Goal: Task Accomplishment & Management: Manage account settings

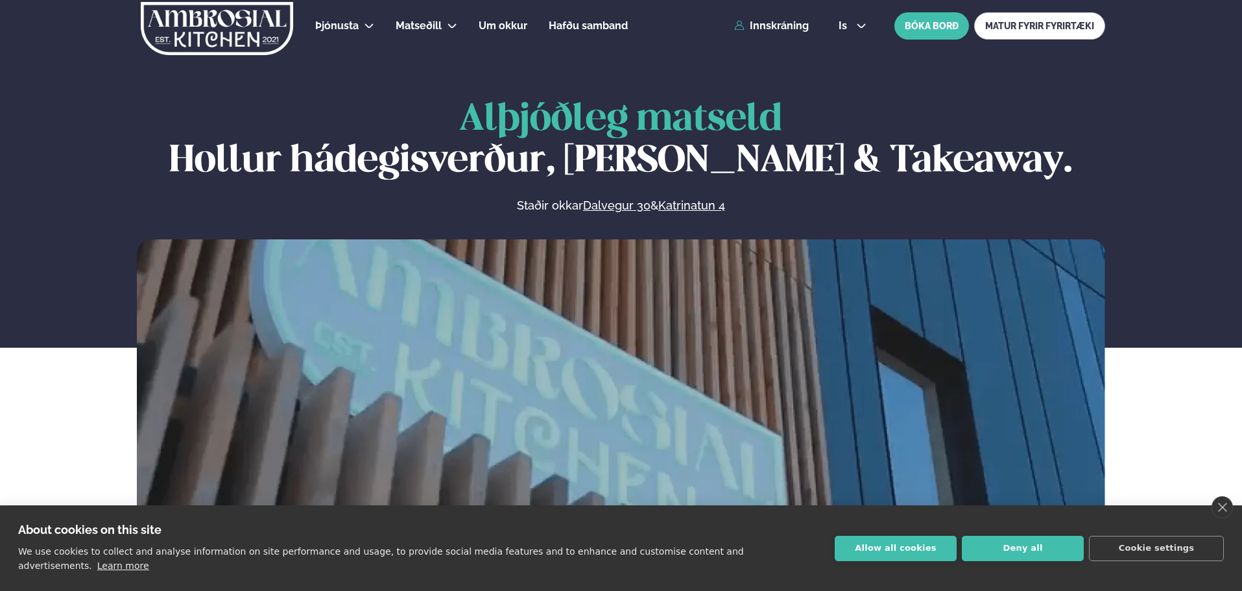
scroll to position [519, 0]
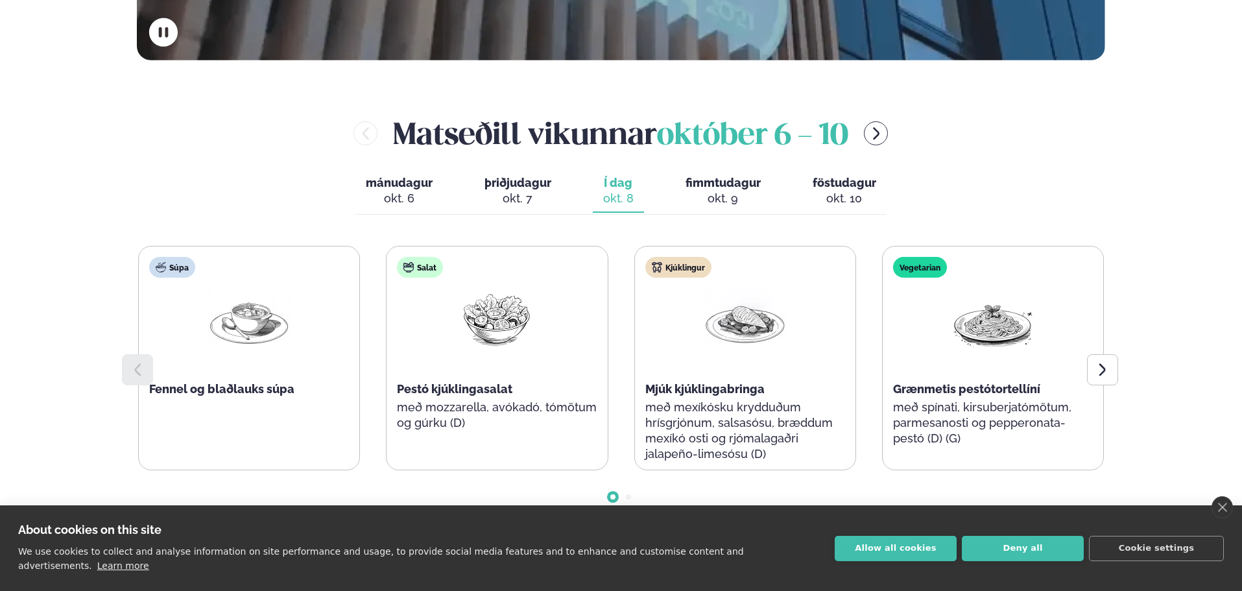
click at [680, 202] on button "fimmtudagur fim. [DATE]" at bounding box center [723, 191] width 96 height 43
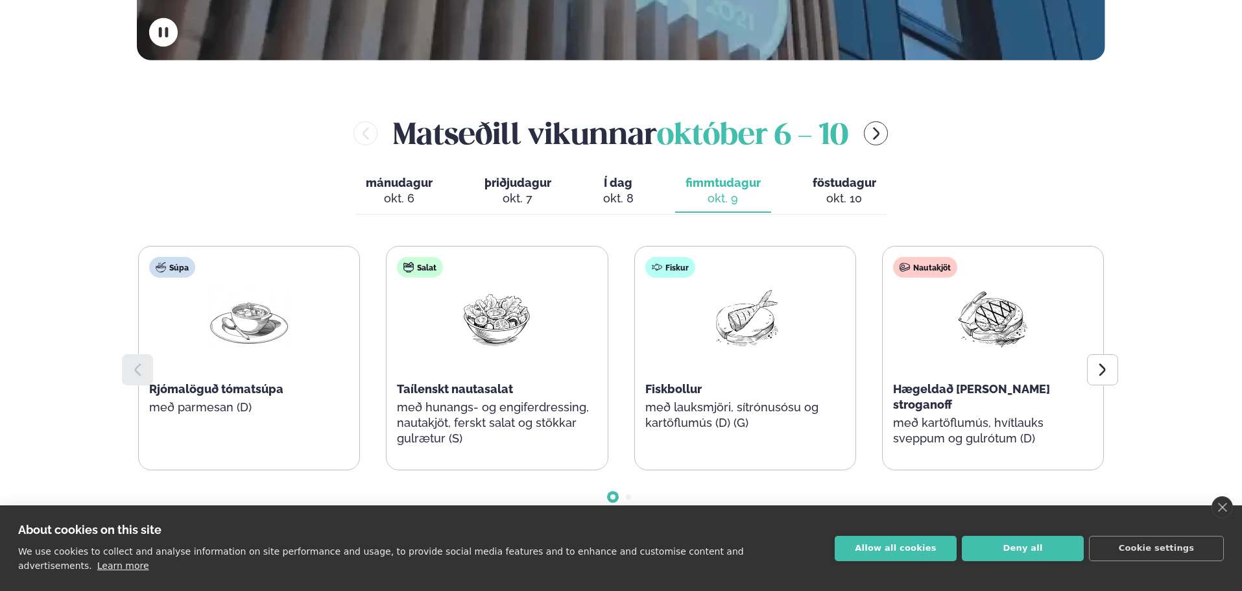
click at [802, 198] on button "föstudagur fös. [DATE]" at bounding box center [844, 191] width 84 height 43
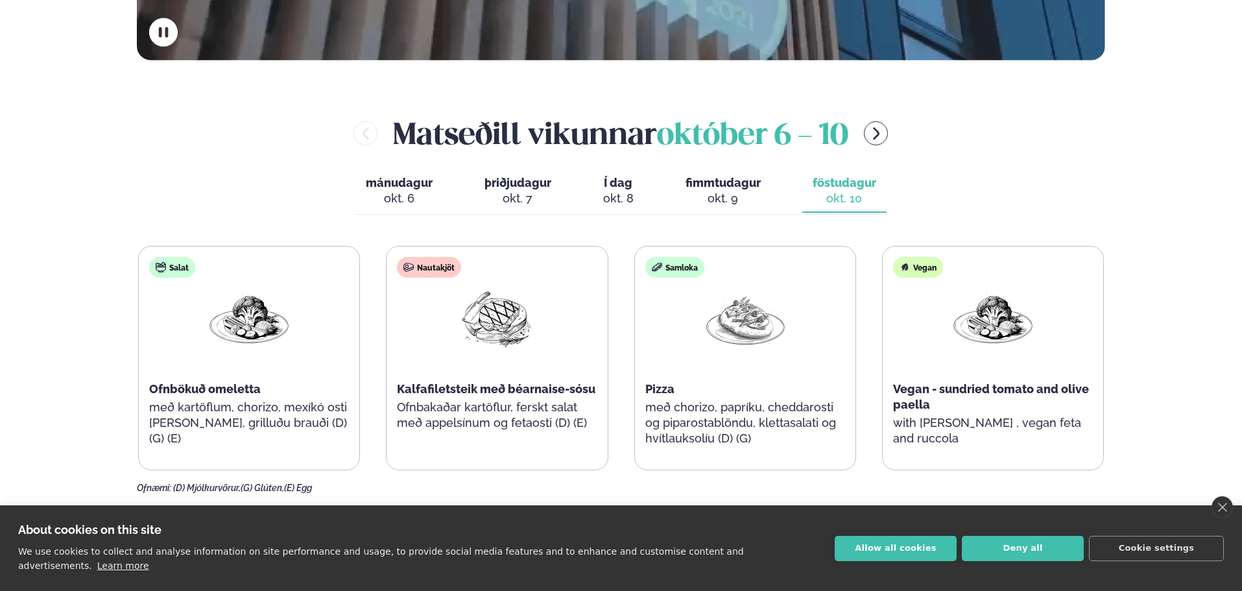
click at [613, 191] on div "okt. 8" at bounding box center [618, 199] width 30 height 16
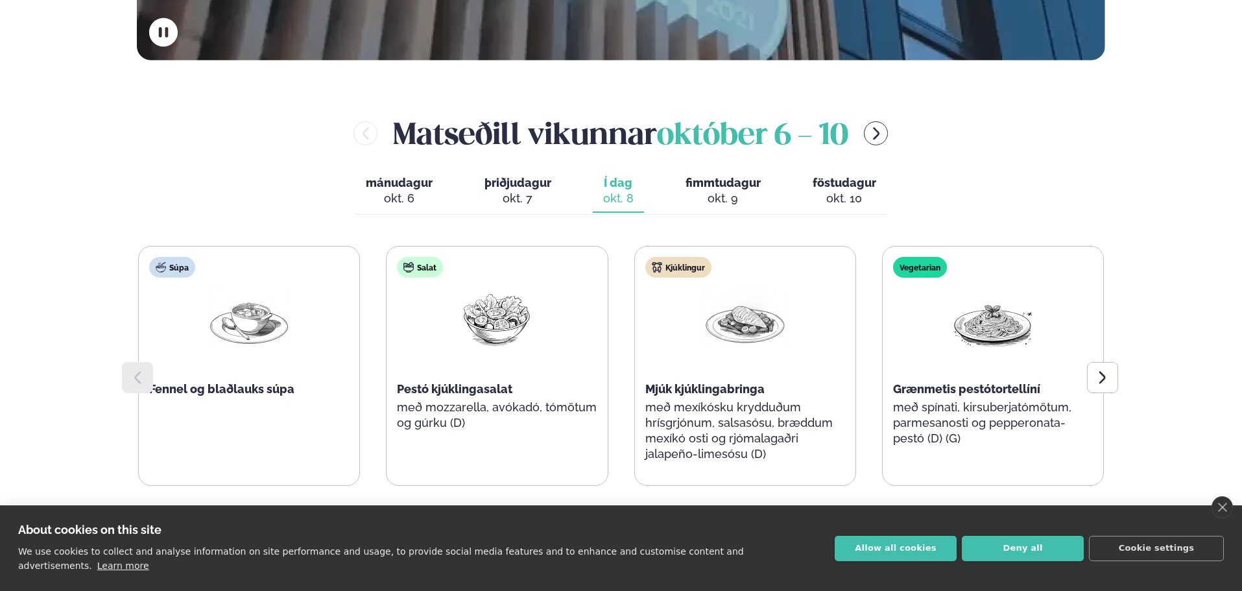
click at [521, 191] on div "okt. 7" at bounding box center [517, 199] width 67 height 16
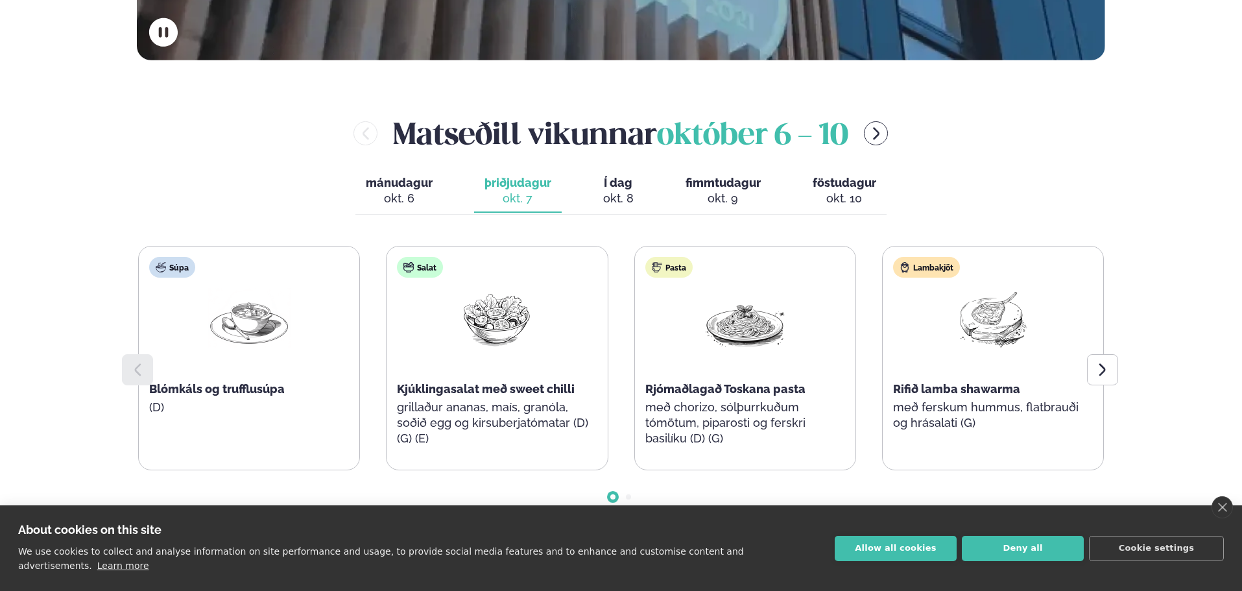
click at [447, 191] on div "mánudagur mán. [DATE] þriðjudagur þri. [DATE] Í dag Í d. [DATE] fimmtudagur fim…" at bounding box center [620, 192] width 531 height 45
click at [557, 195] on button "þriðjudagur þri. [DATE]" at bounding box center [518, 191] width 88 height 43
click at [642, 191] on button "Í dag Í d. [DATE]" at bounding box center [618, 191] width 51 height 43
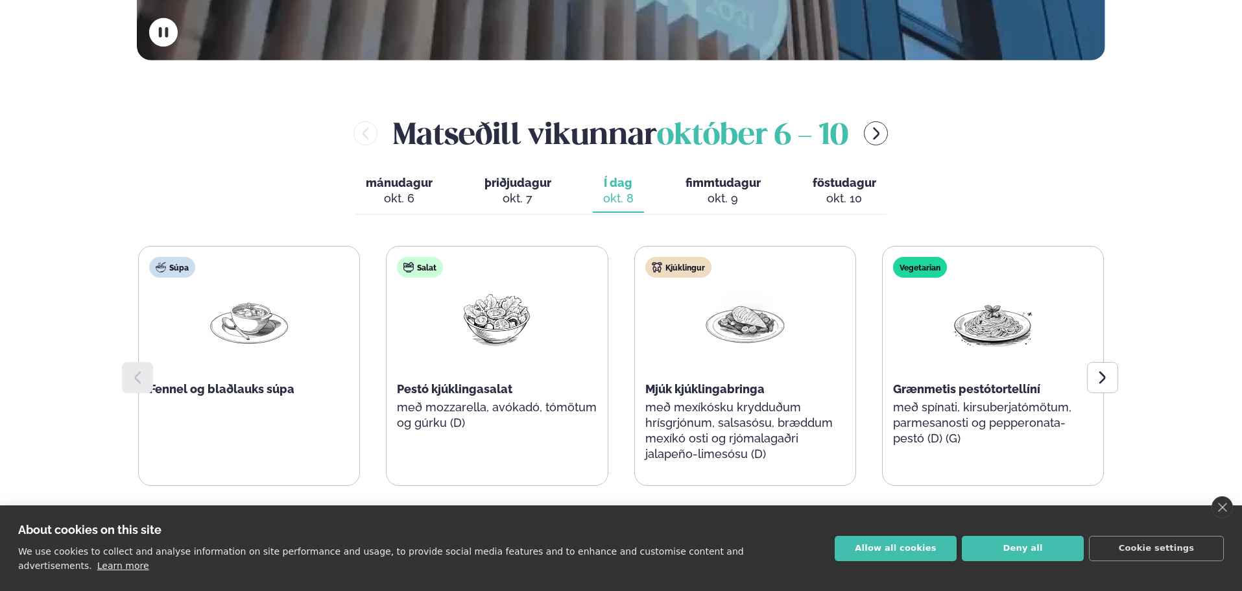
click at [709, 194] on div "okt. 9" at bounding box center [722, 199] width 75 height 16
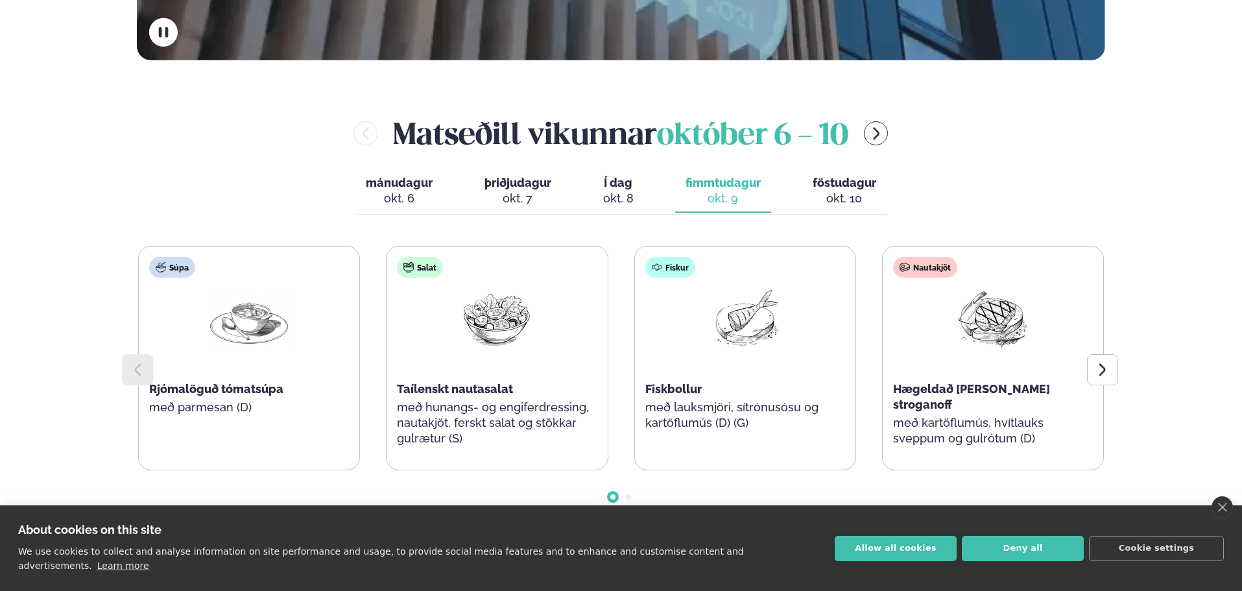
click at [865, 188] on span "föstudagur" at bounding box center [844, 183] width 64 height 14
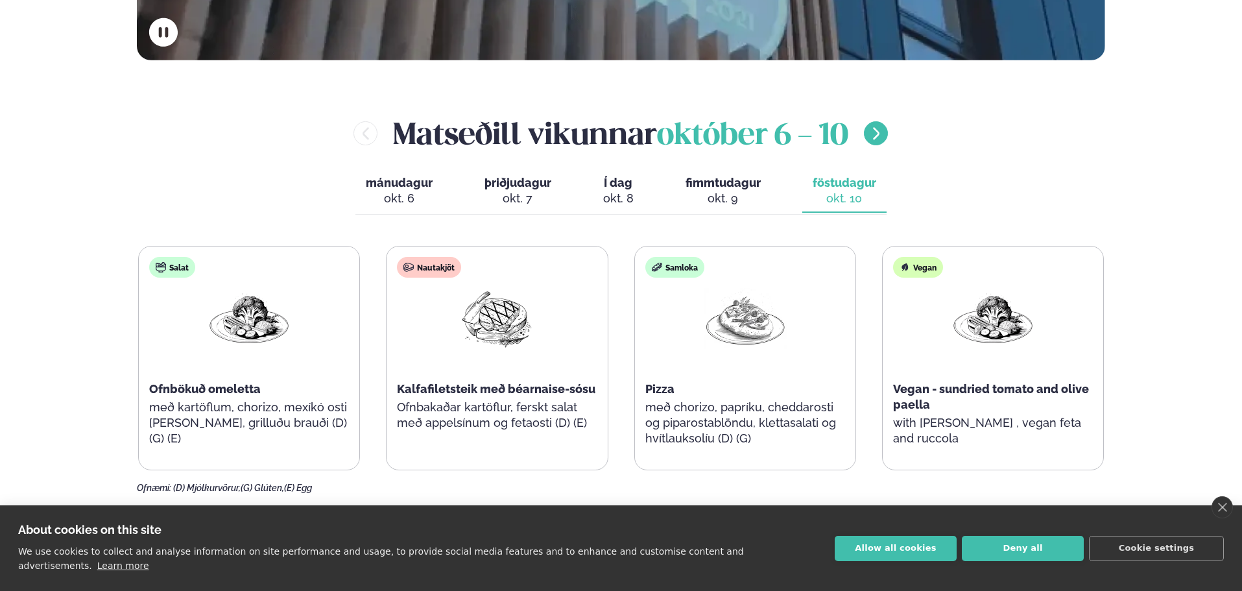
click at [877, 141] on button "menu-btn-right" at bounding box center [876, 133] width 24 height 24
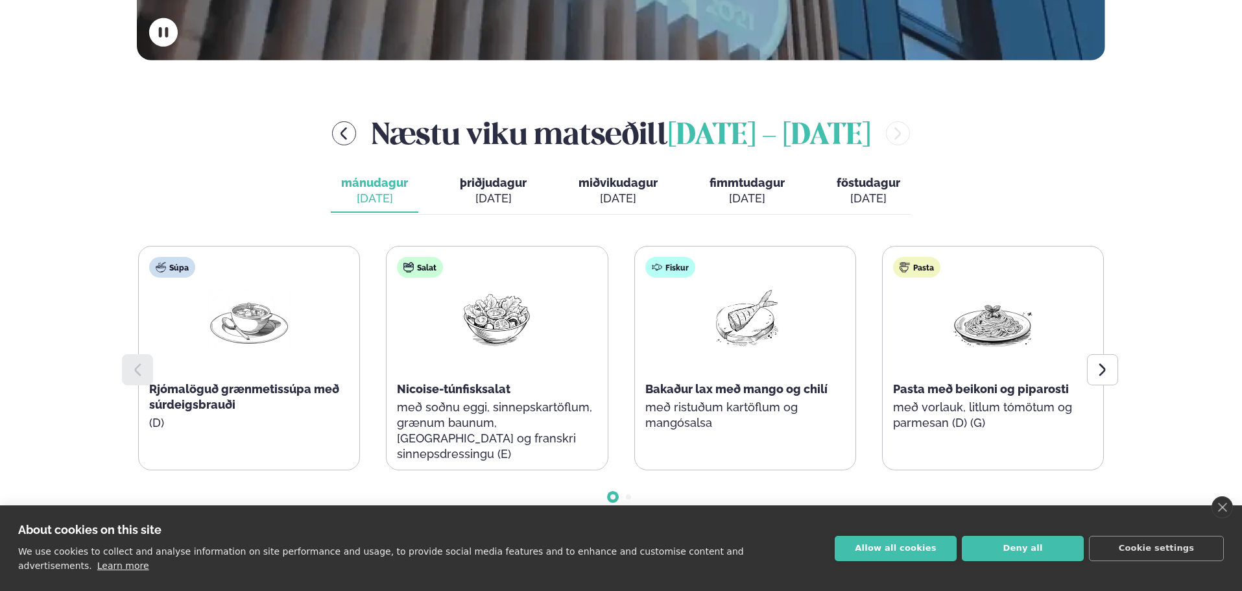
click at [733, 182] on span "fimmtudagur" at bounding box center [746, 183] width 75 height 14
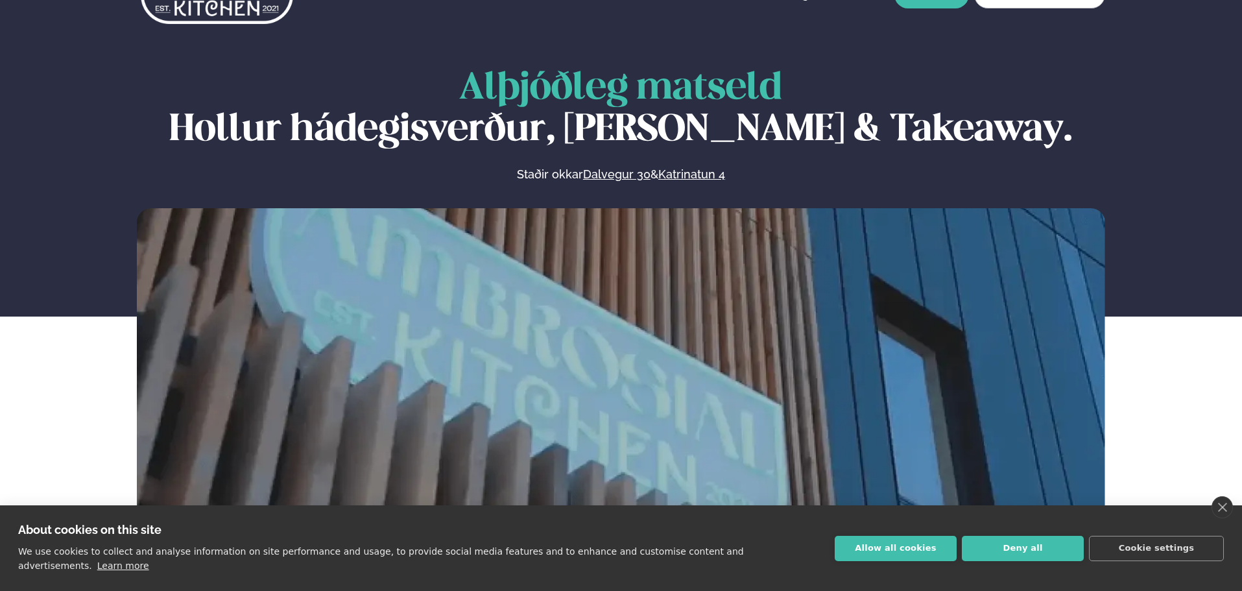
scroll to position [0, 0]
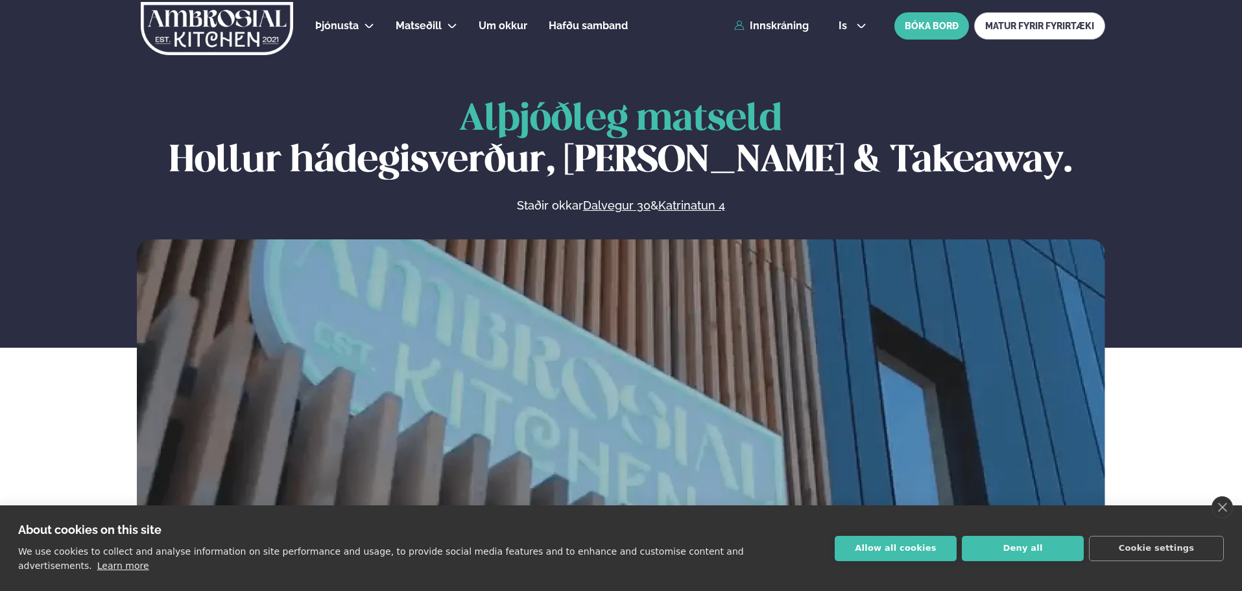
drag, startPoint x: 795, startPoint y: 29, endPoint x: 796, endPoint y: 35, distance: 6.5
click at [795, 29] on link "Innskráning" at bounding box center [771, 26] width 75 height 12
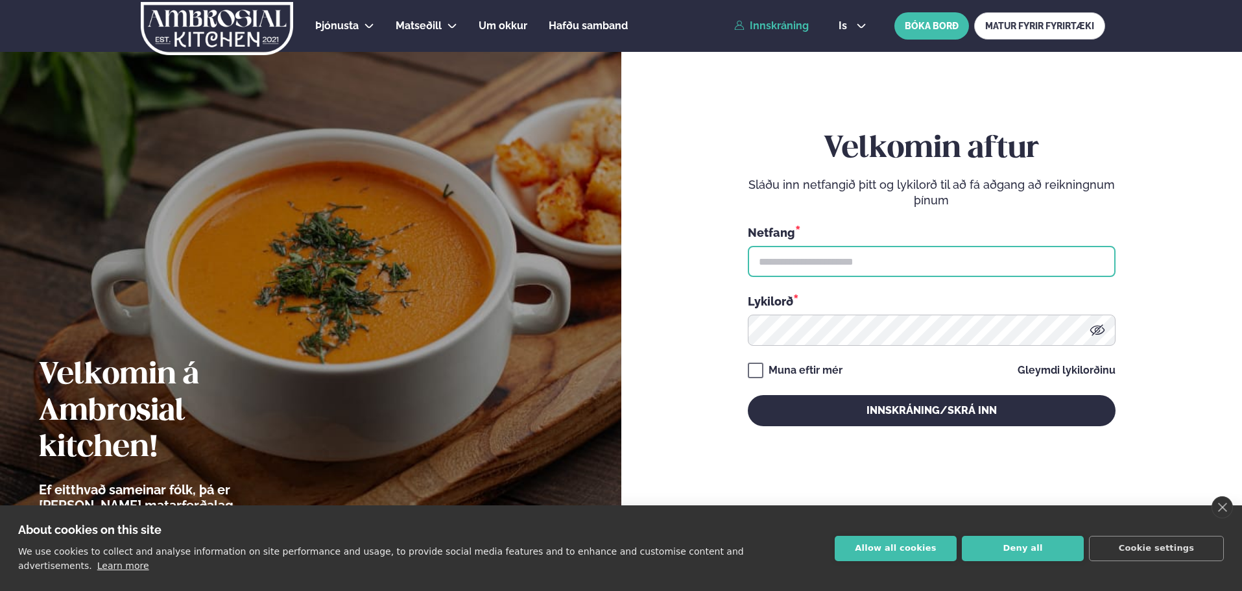
type input "**********"
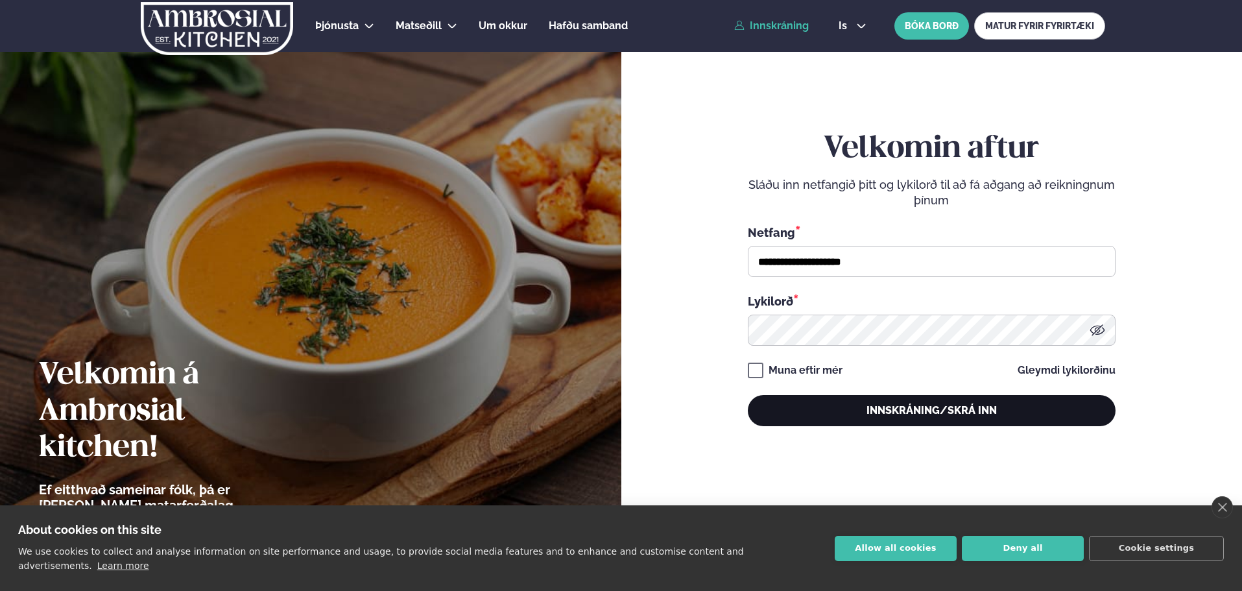
click at [860, 405] on button "Innskráning/Skrá inn" at bounding box center [932, 410] width 368 height 31
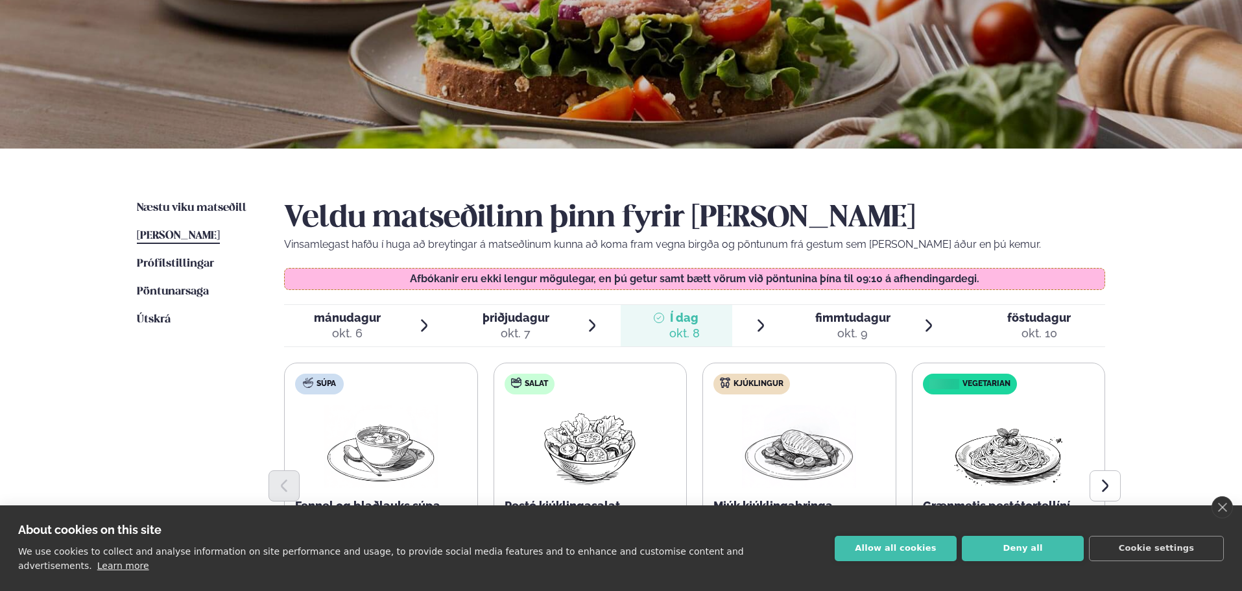
scroll to position [130, 0]
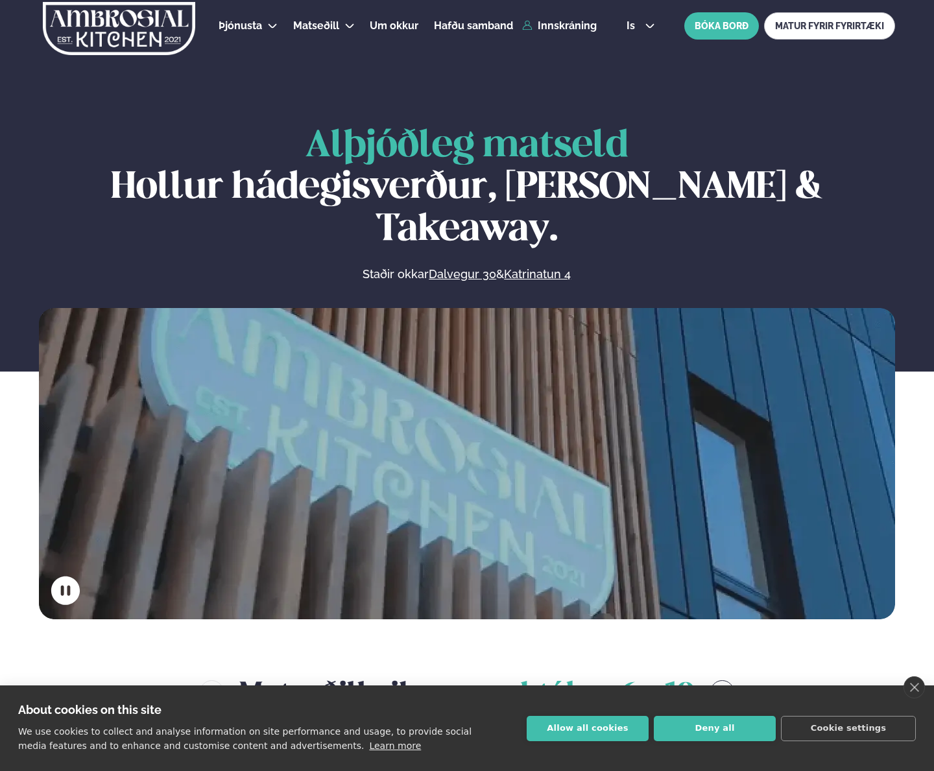
click at [571, 27] on link "Innskráning" at bounding box center [559, 26] width 75 height 12
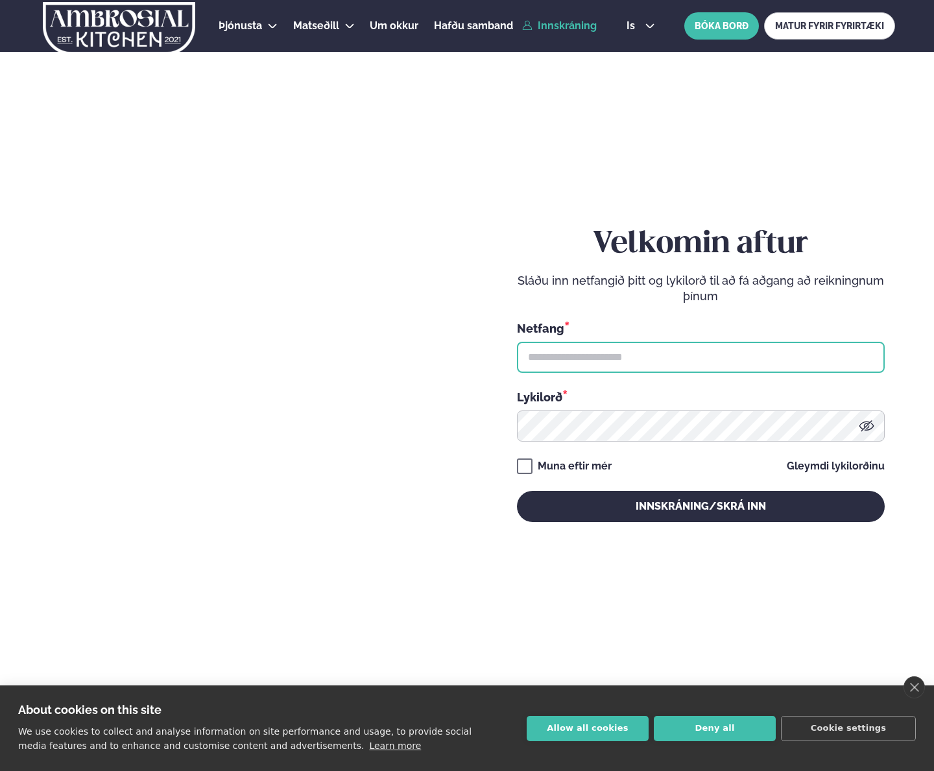
type input "**********"
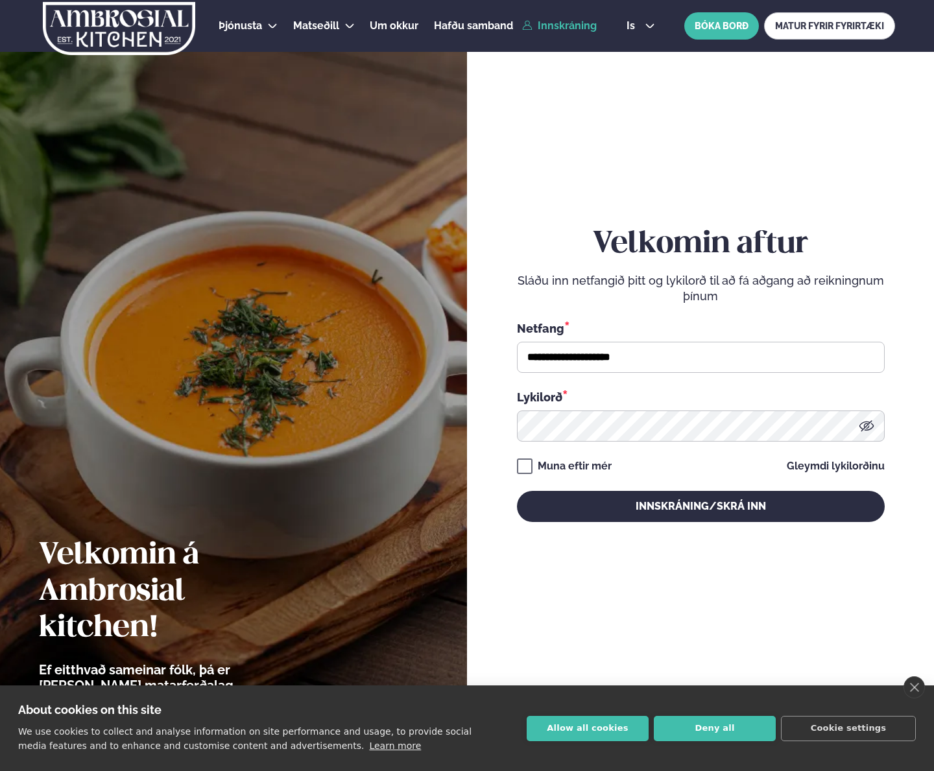
click at [627, 512] on button "Innskráning/Skrá inn" at bounding box center [701, 506] width 368 height 31
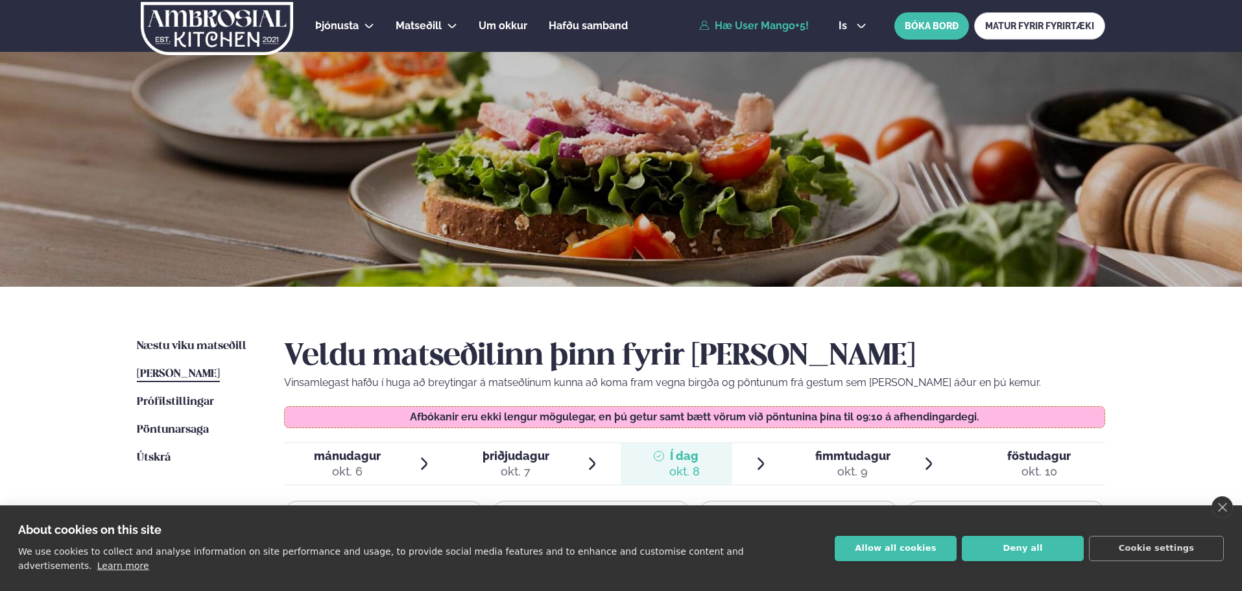
click at [228, 26] on img at bounding box center [216, 28] width 155 height 53
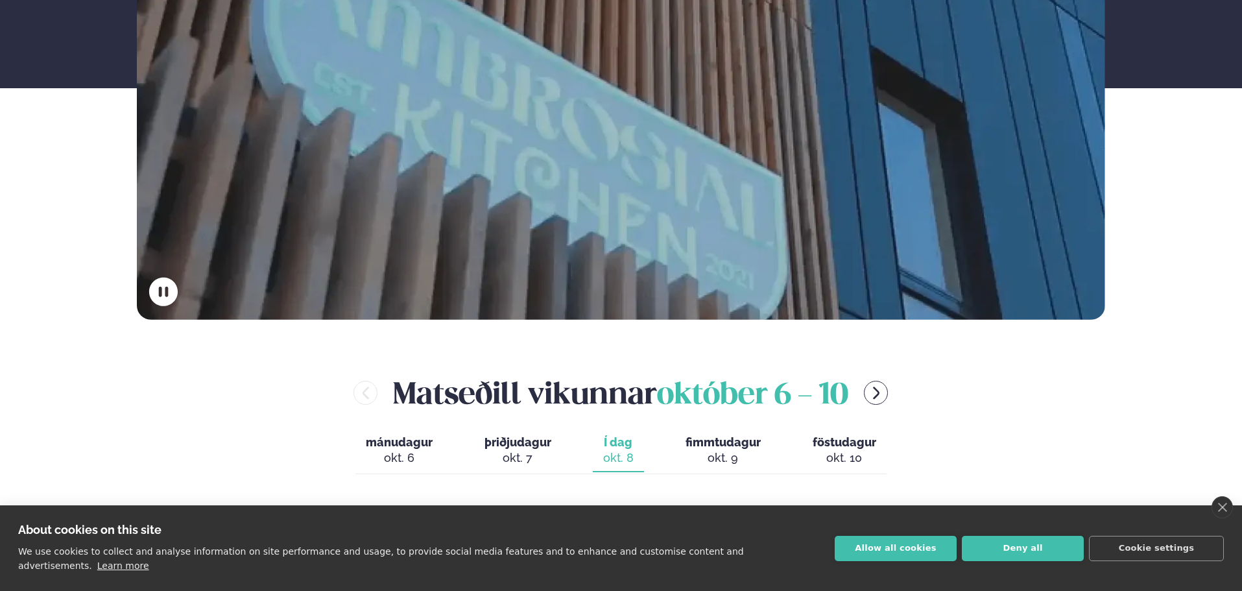
scroll to position [584, 0]
